Goal: Check status

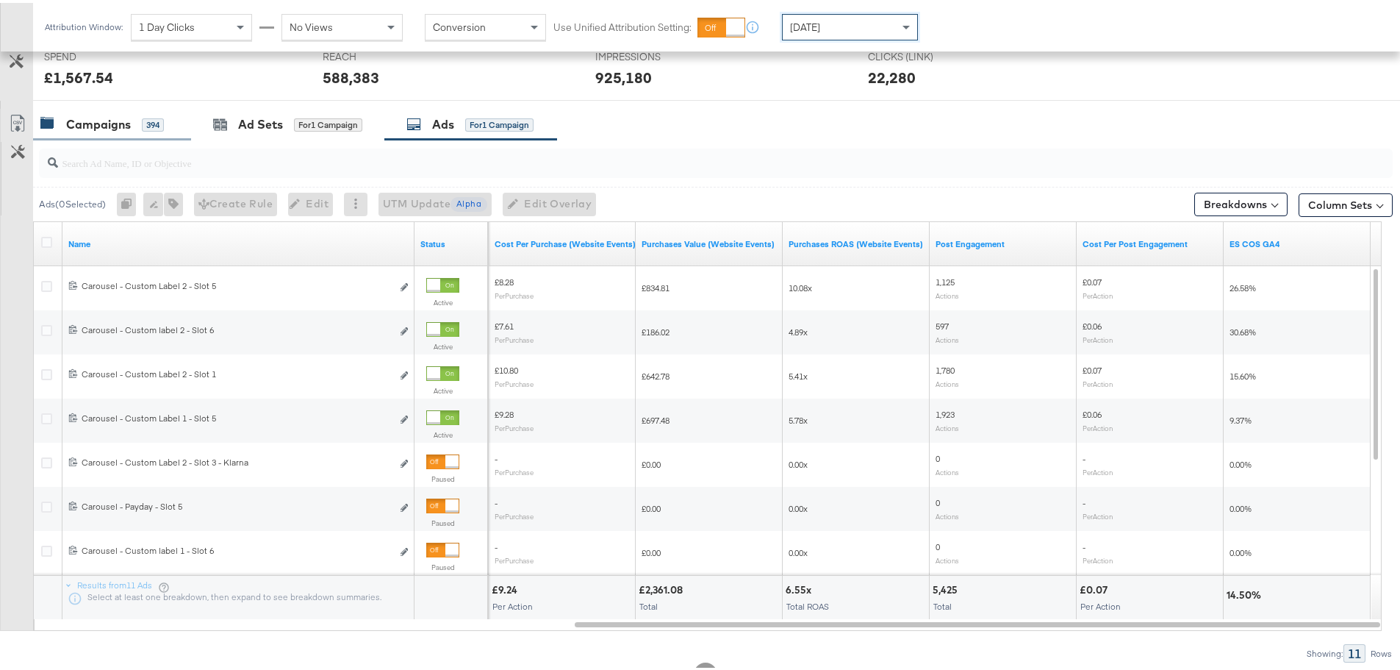
click at [103, 124] on div "Campaigns" at bounding box center [98, 121] width 65 height 17
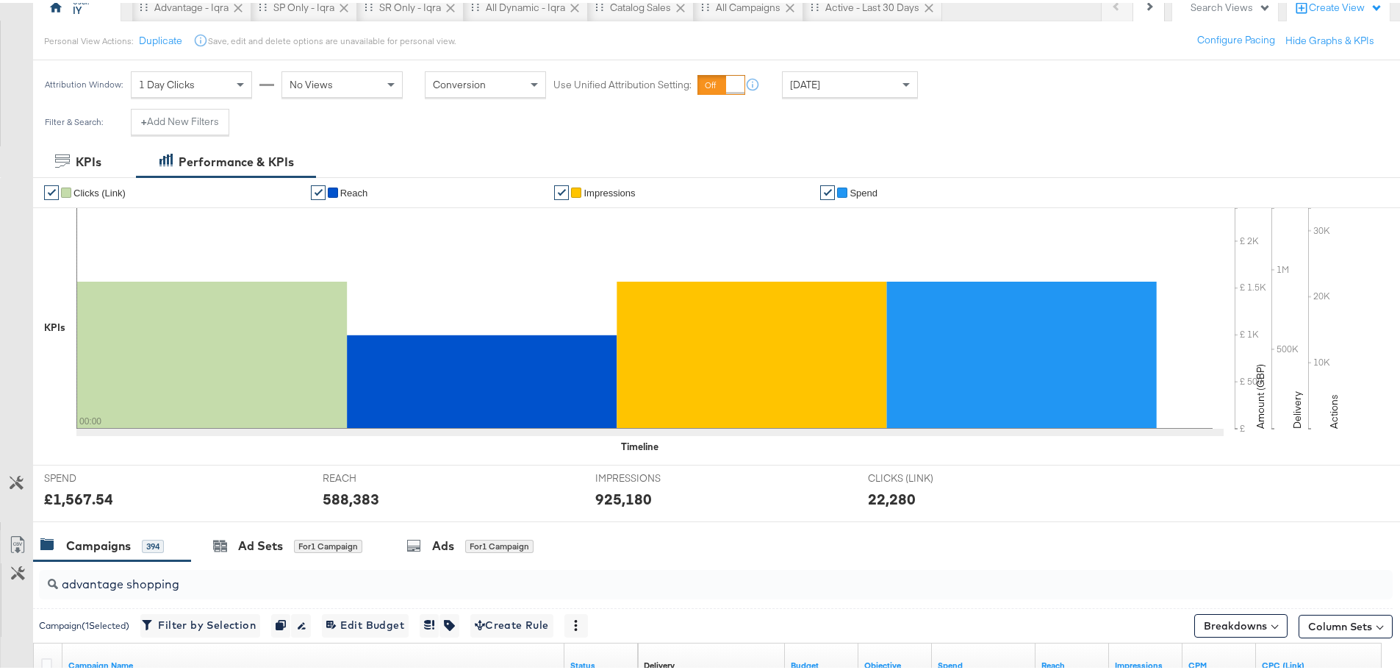
scroll to position [74, 0]
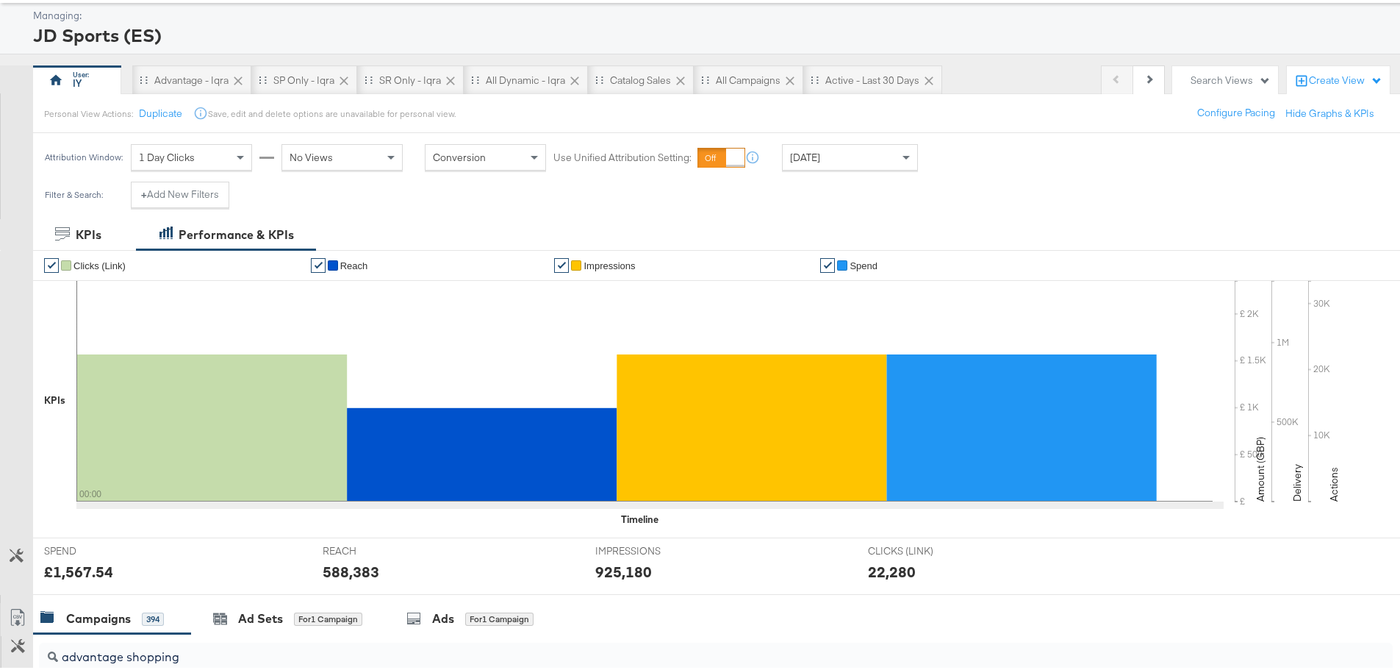
click at [853, 87] on div "Active - Last 30 Days" at bounding box center [872, 76] width 139 height 29
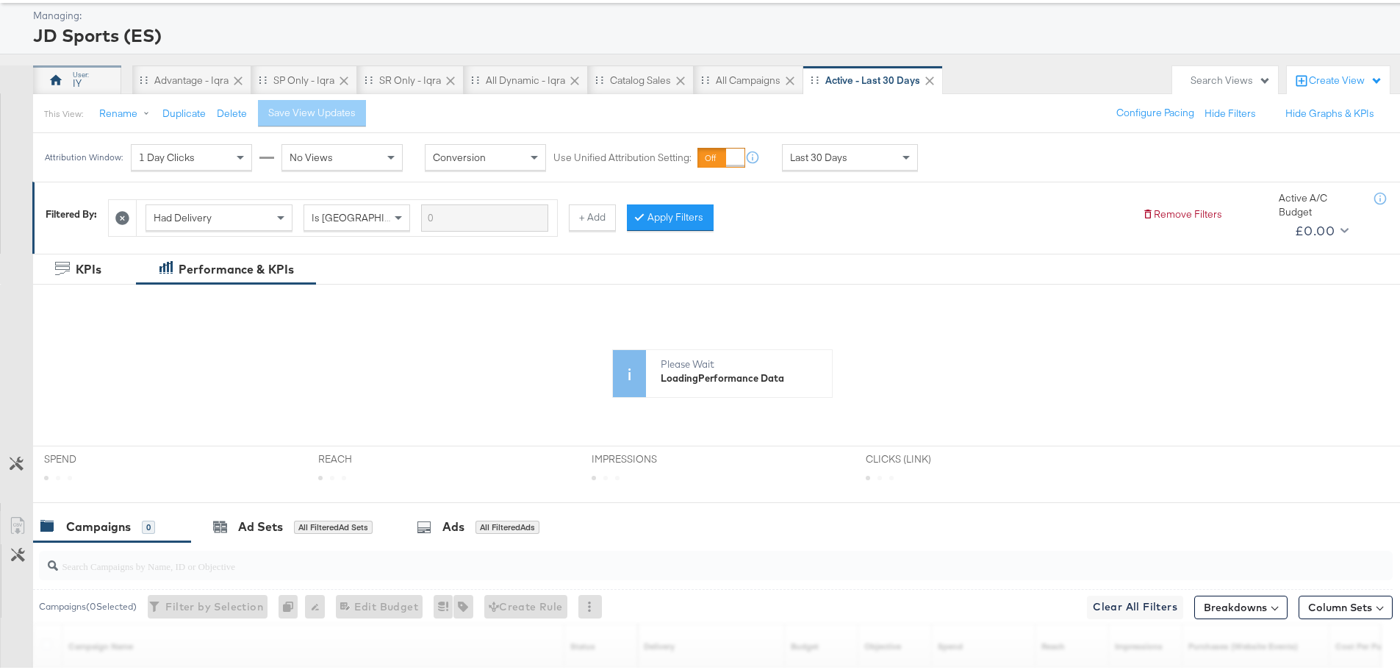
click at [66, 82] on div "IY" at bounding box center [77, 76] width 88 height 29
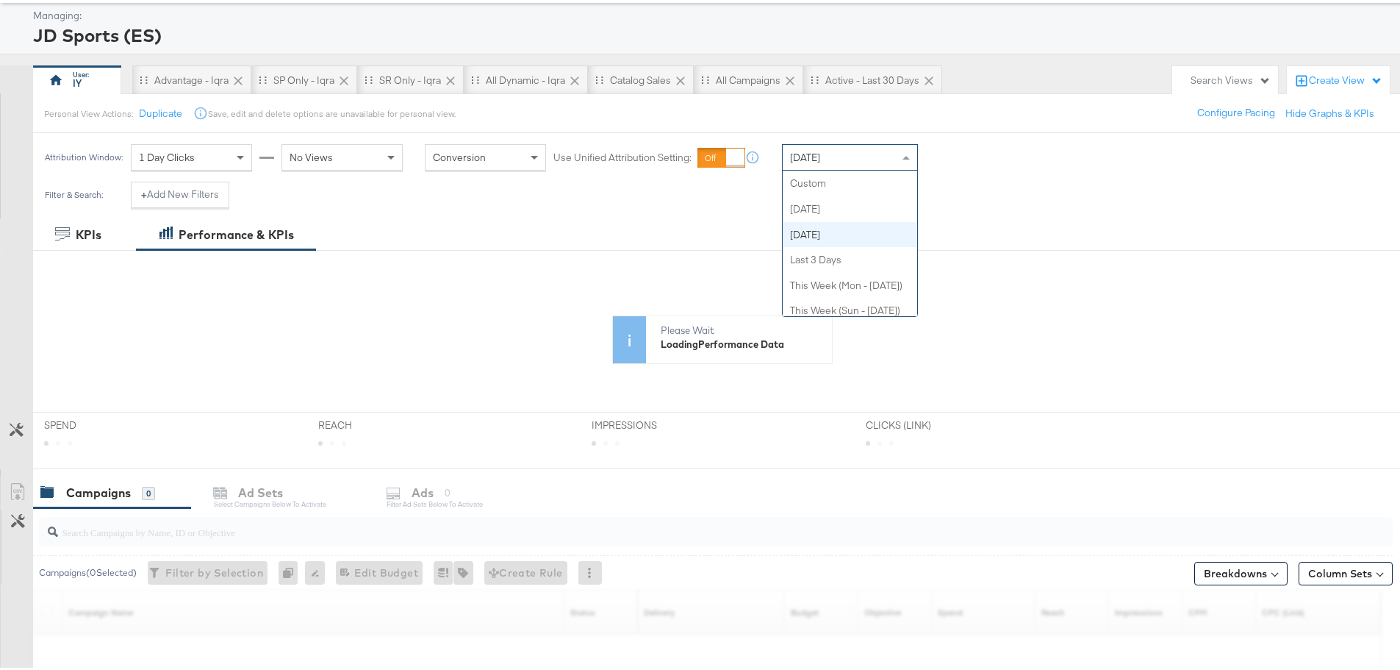
click at [847, 154] on div "[DATE]" at bounding box center [850, 154] width 135 height 25
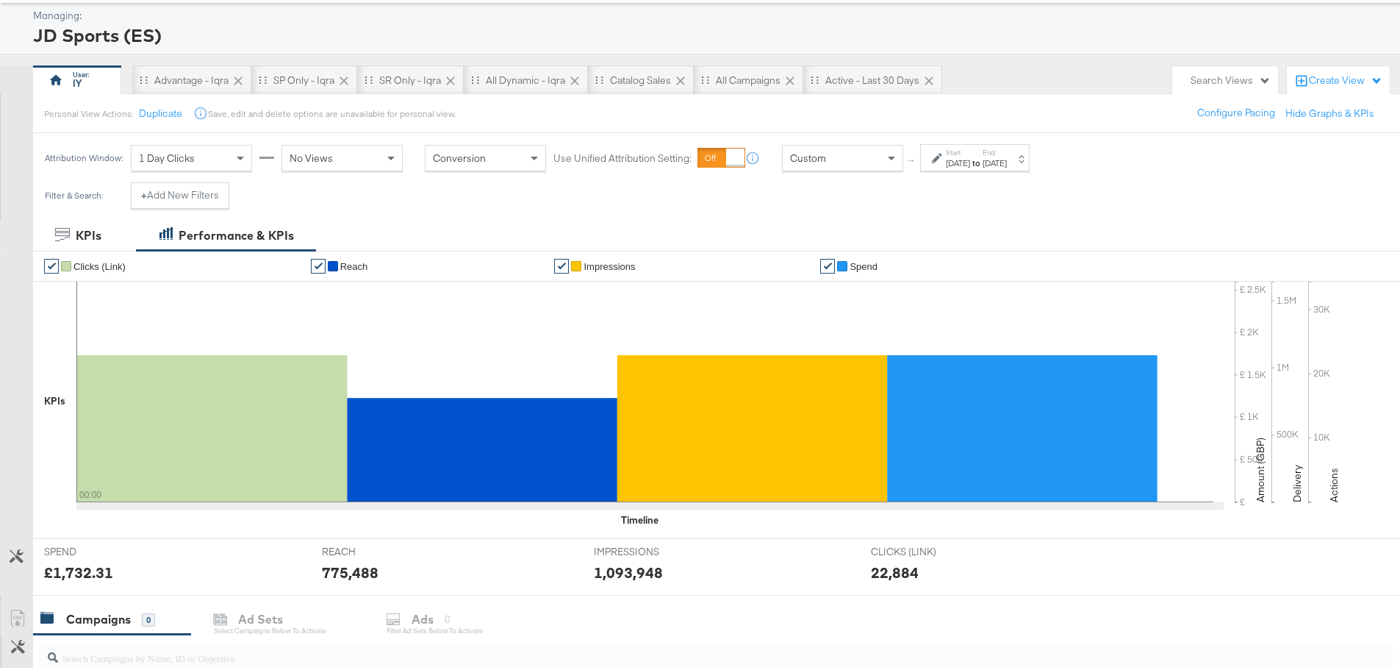
click at [970, 165] on div "[DATE]" at bounding box center [958, 160] width 24 height 12
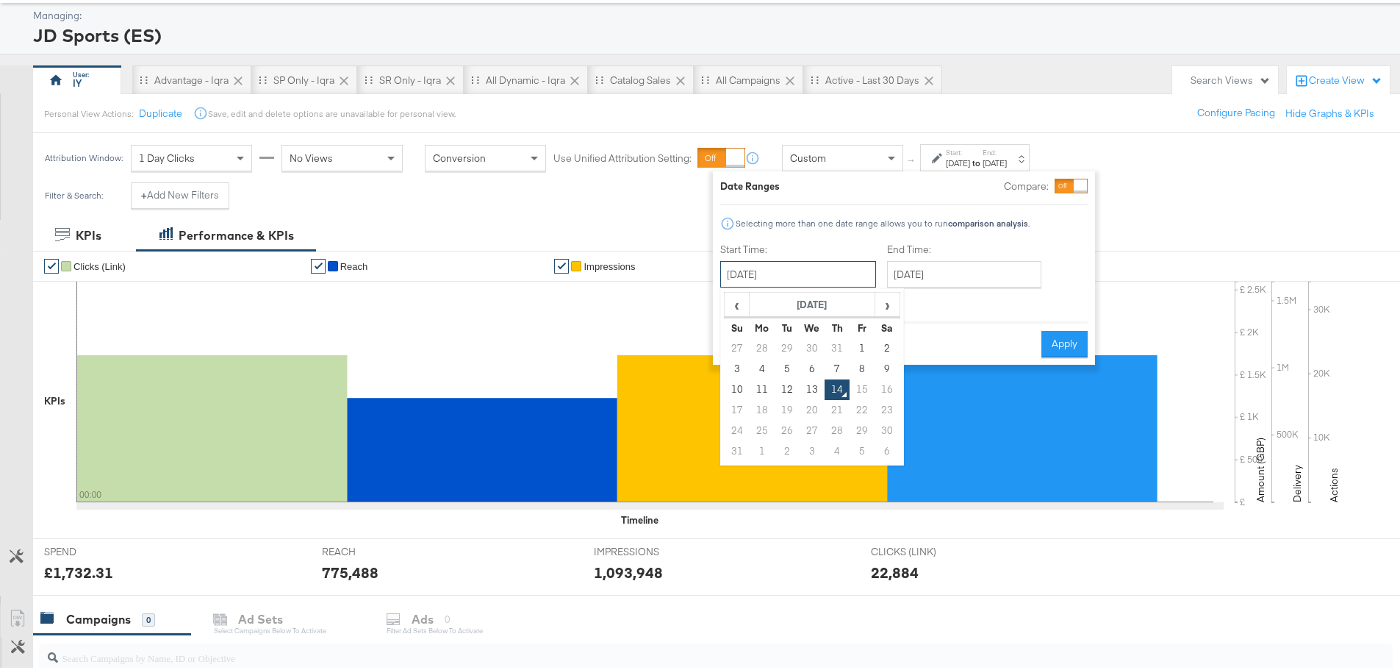
click at [798, 268] on input "[DATE]" at bounding box center [798, 271] width 156 height 26
click at [785, 386] on td "12" at bounding box center [787, 386] width 25 height 21
type input "[DATE]"
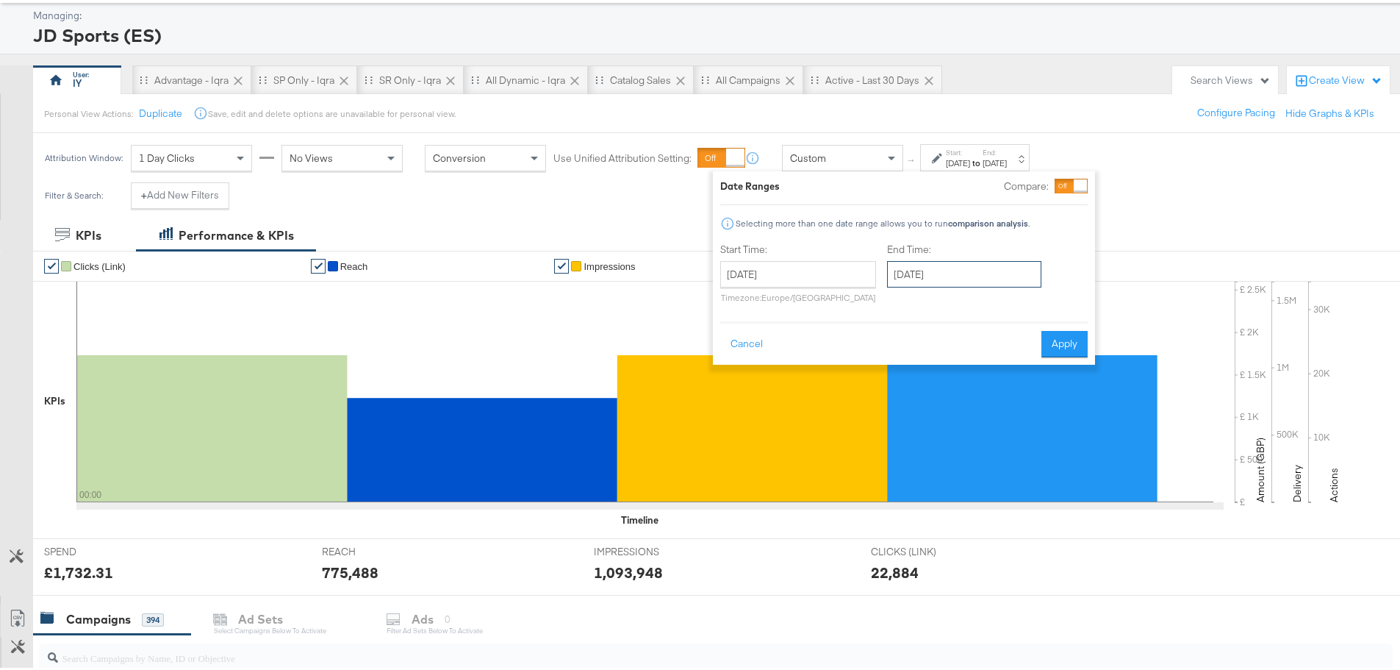
click at [909, 279] on input "[DATE]" at bounding box center [964, 271] width 154 height 26
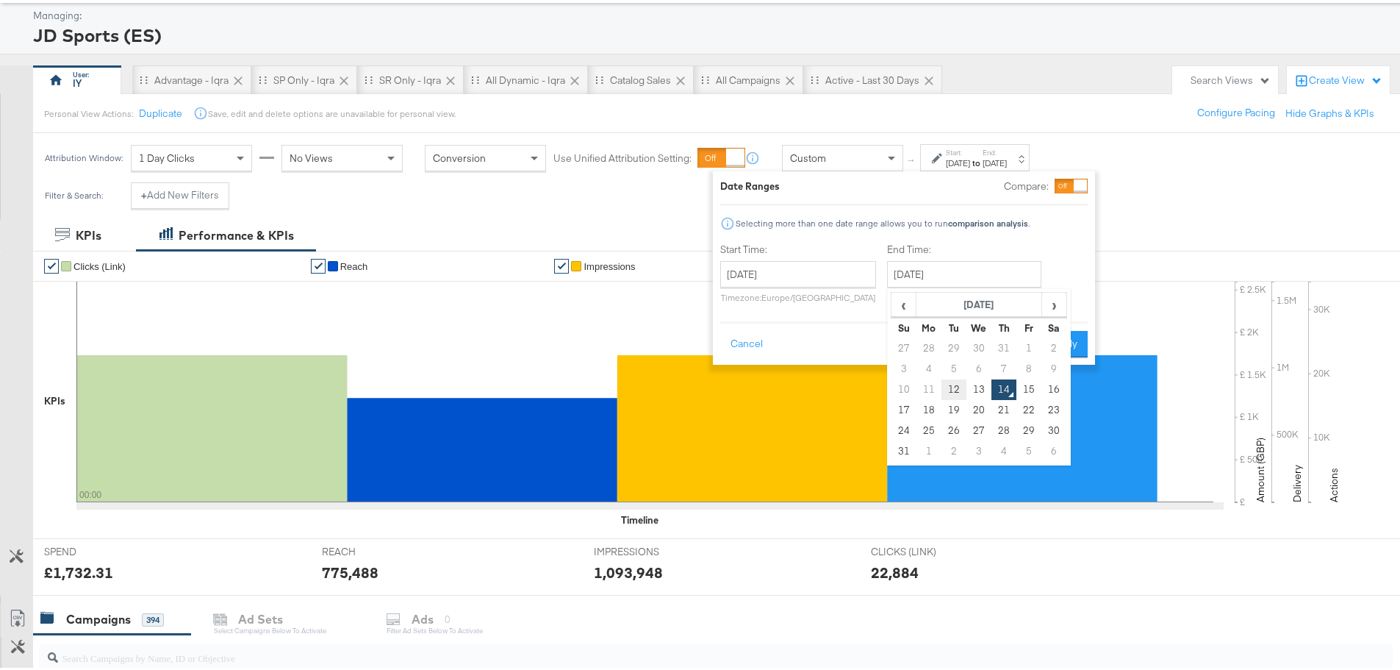
click at [947, 385] on td "12" at bounding box center [954, 386] width 25 height 21
type input "[DATE]"
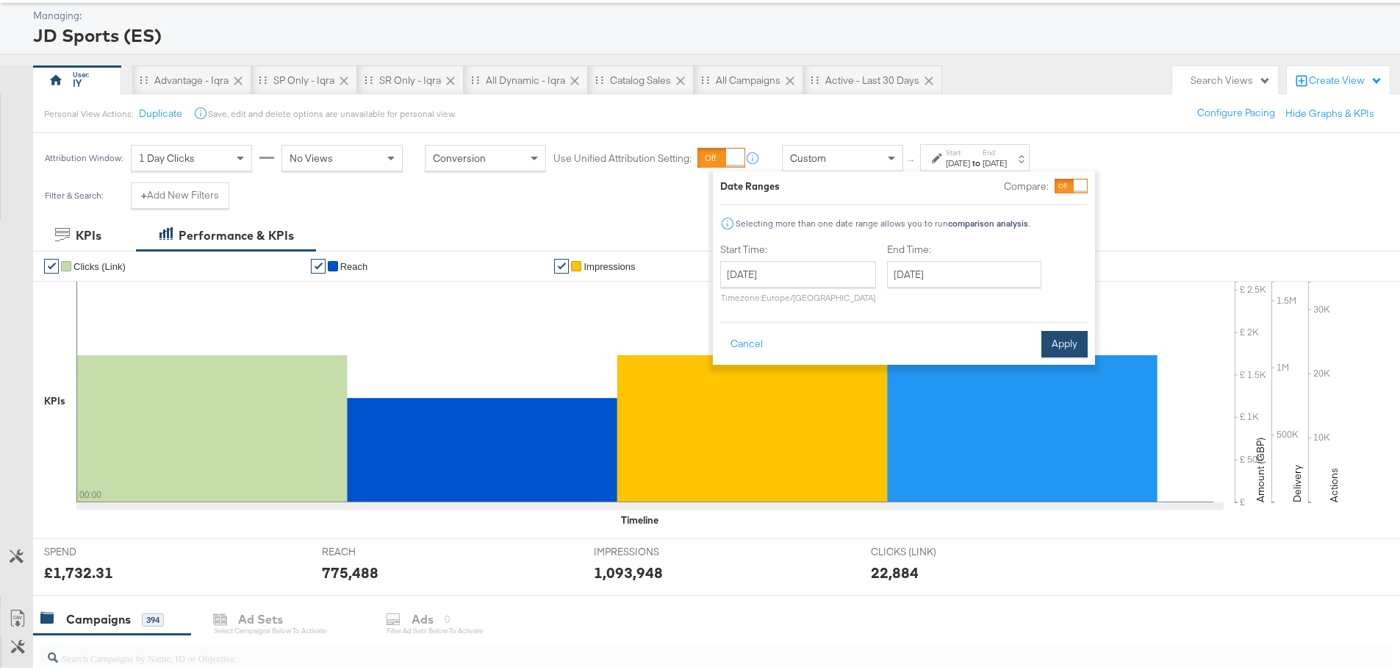
click at [1054, 343] on button "Apply" at bounding box center [1065, 341] width 46 height 26
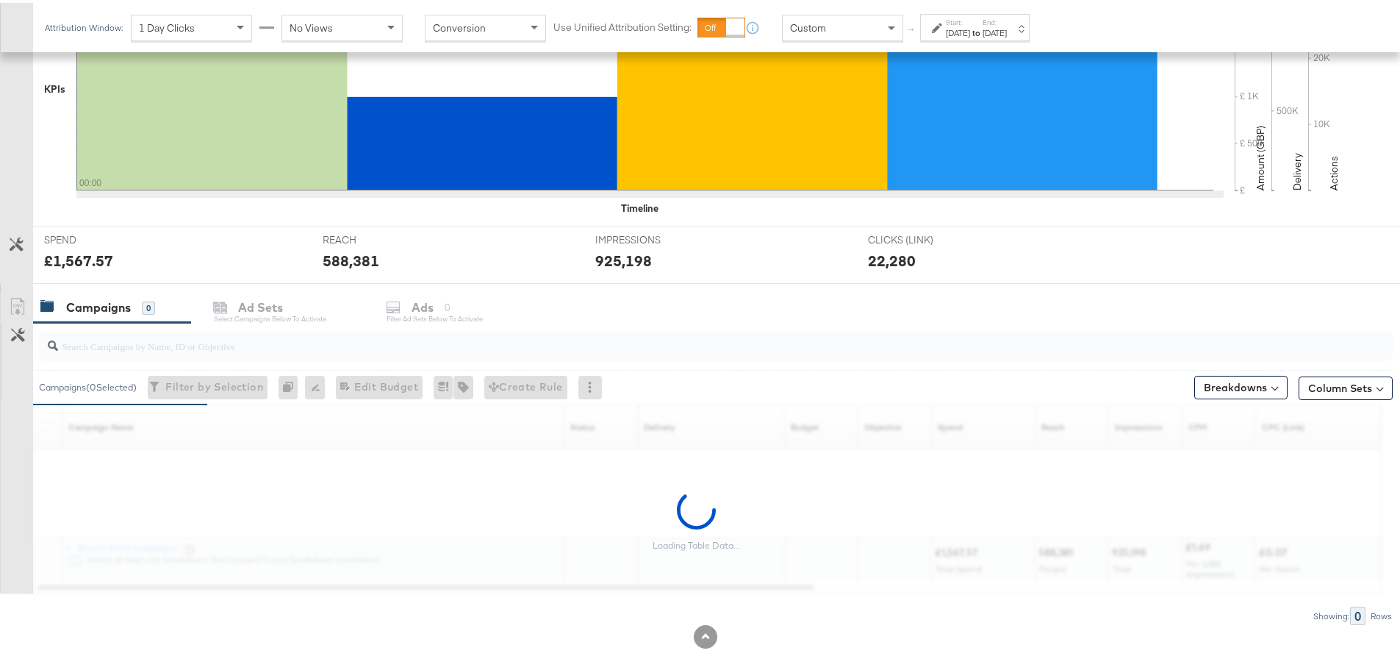
scroll to position [402, 0]
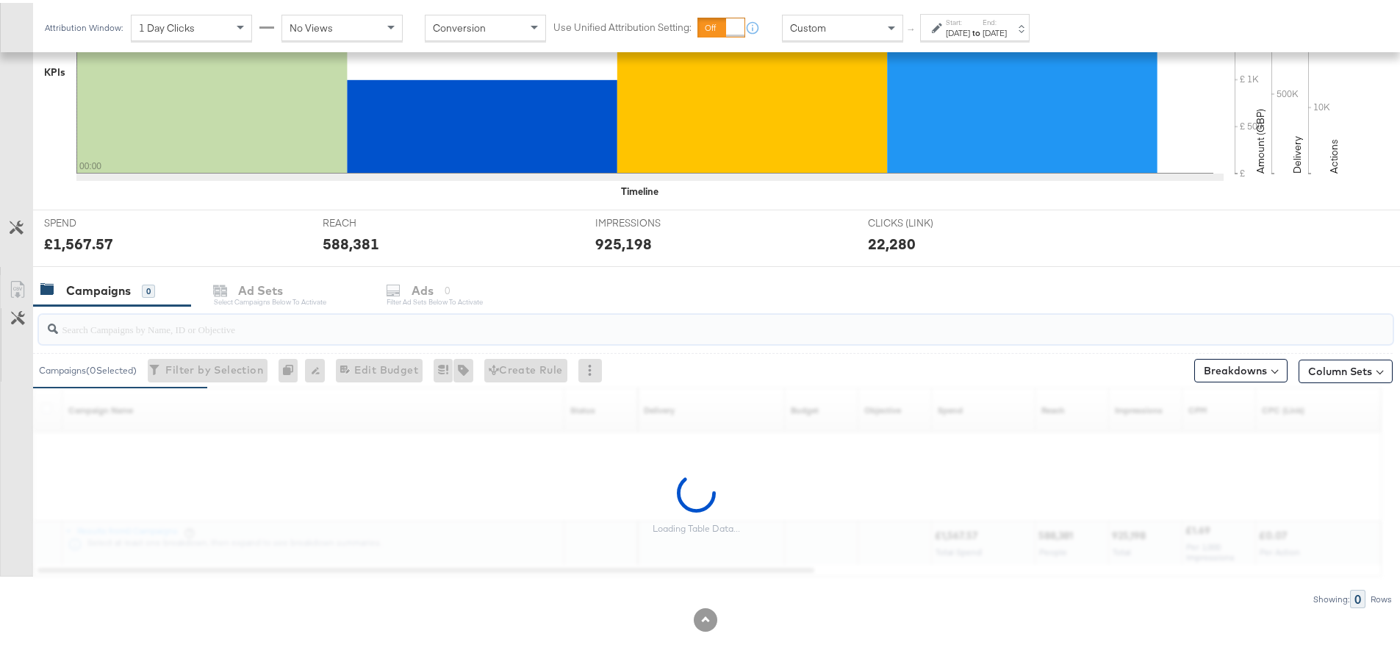
click at [568, 324] on input "search" at bounding box center [663, 320] width 1211 height 29
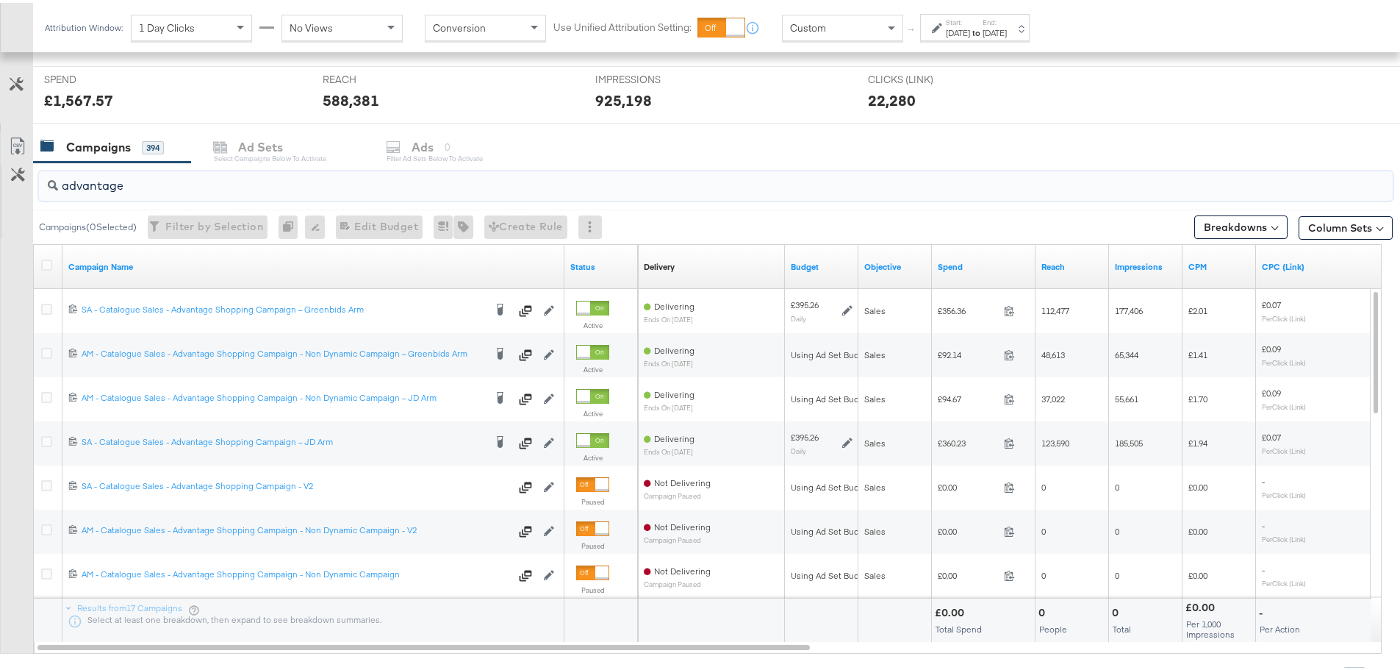
scroll to position [549, 0]
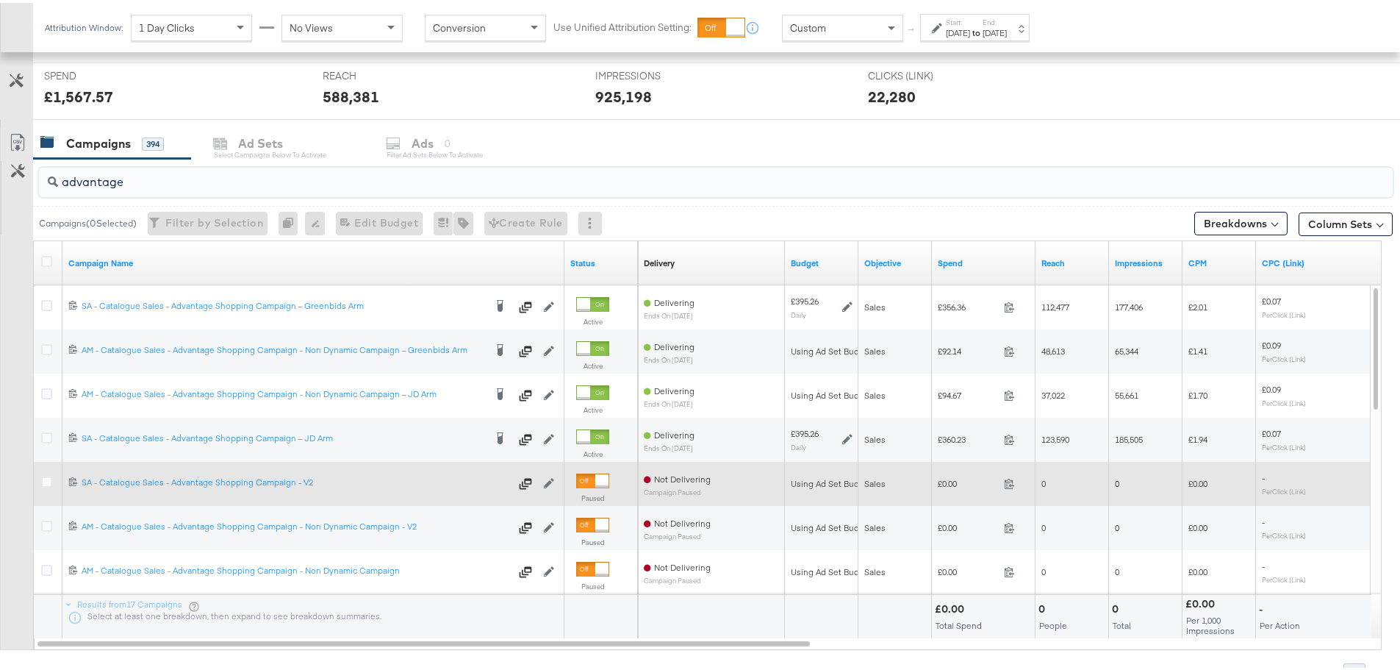
type input "advantage"
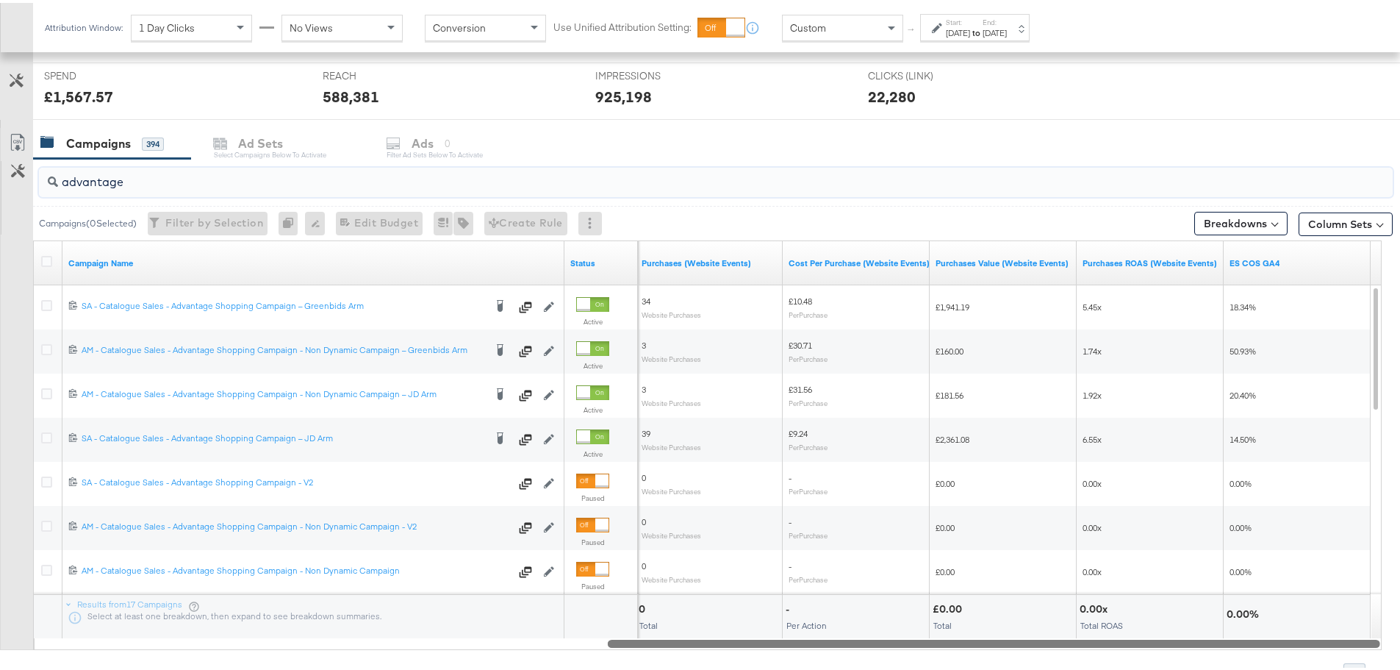
drag, startPoint x: 788, startPoint y: 641, endPoint x: 1411, endPoint y: 652, distance: 622.7
